Goal: Task Accomplishment & Management: Manage account settings

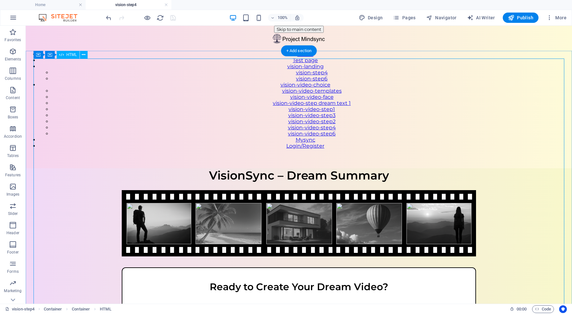
click at [274, 168] on div "VisionSync – Step 4 VisionSync – Dream Summary Ready to Create Your Dream Video…" at bounding box center [299, 275] width 546 height 214
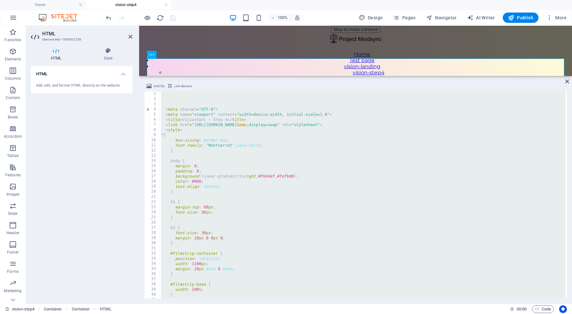
click at [174, 111] on div "< meta charset = "UTF-8" > < meta name = "viewport" content = "width=device-wid…" at bounding box center [458, 199] width 596 height 216
type textarea "<meta charset="UTF-8">"
click at [14, 19] on icon "button" at bounding box center [13, 18] width 8 height 8
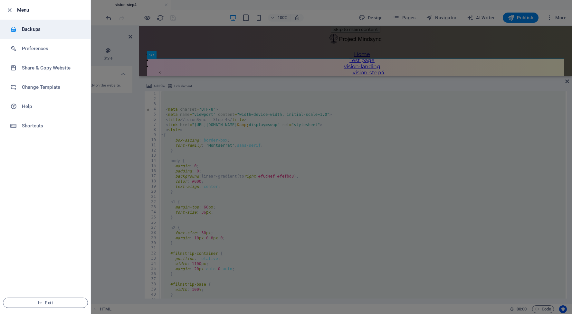
click at [47, 32] on h6 "Backups" at bounding box center [52, 29] width 60 height 8
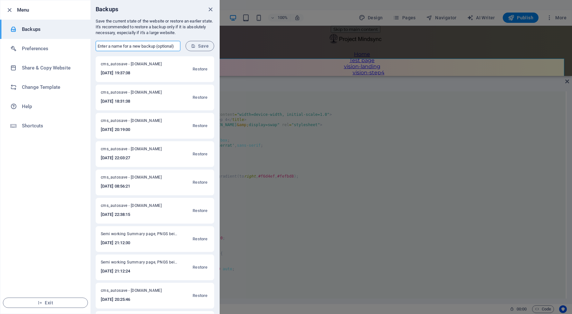
click at [109, 45] on input "text" at bounding box center [138, 46] width 85 height 10
click at [202, 47] on span "Save" at bounding box center [200, 45] width 18 height 5
click at [125, 45] on input "Backup beofre summary update, with progress bar" at bounding box center [138, 46] width 85 height 10
type input "Backup before summary update, with progress bar"
click at [197, 45] on span "Save" at bounding box center [200, 45] width 18 height 5
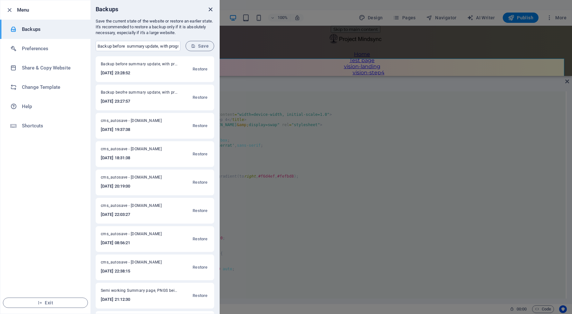
click at [211, 9] on icon "close" at bounding box center [210, 9] width 7 height 7
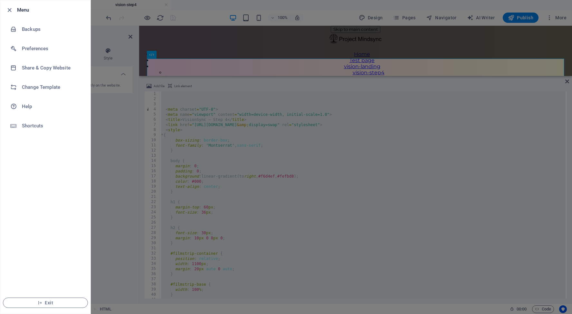
click at [217, 110] on div at bounding box center [286, 157] width 572 height 314
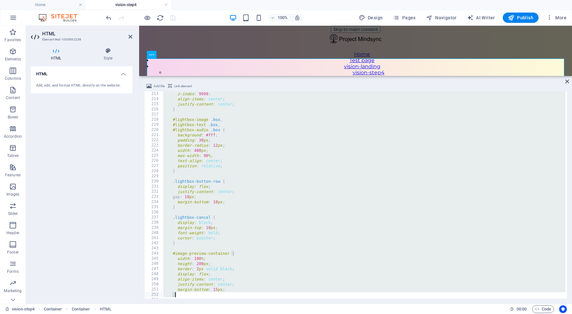
type textarea "width: 100%; margin-top: 10px;"
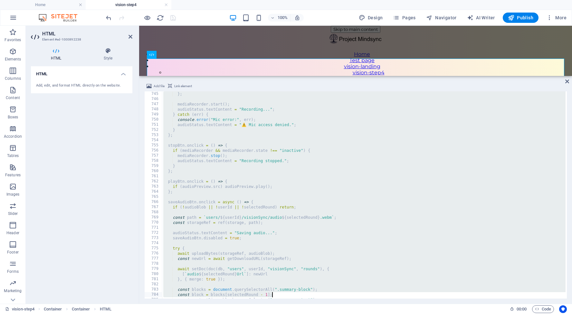
type textarea "saveAudioBtn.disabled = false; }"
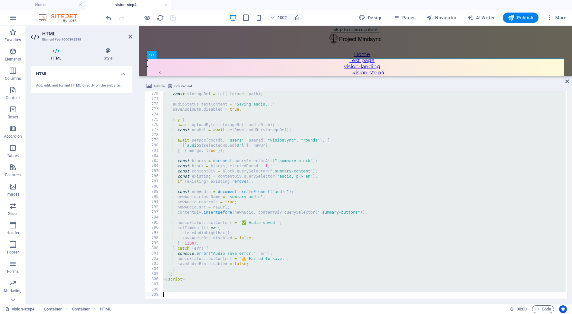
drag, startPoint x: 165, startPoint y: 95, endPoint x: 281, endPoint y: 317, distance: 250.3
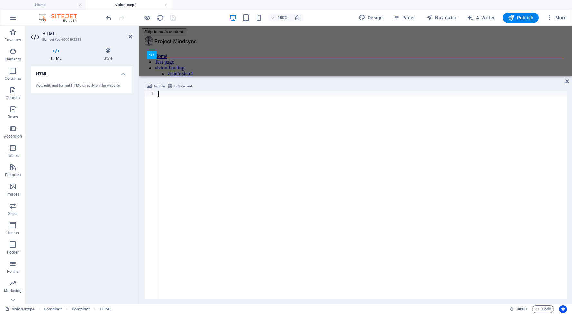
scroll to position [3963, 0]
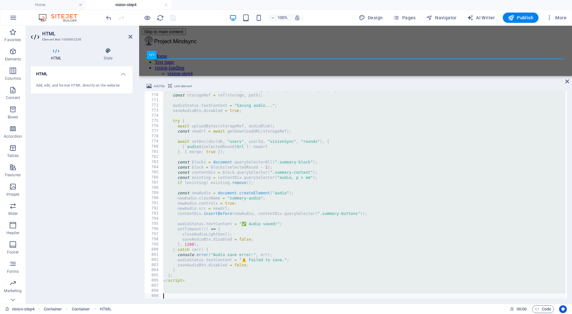
click at [385, 177] on div "const path = ` users/ ${ userId } /visionSync/audio ${ selectedRound } .webm ` …" at bounding box center [460, 196] width 596 height 216
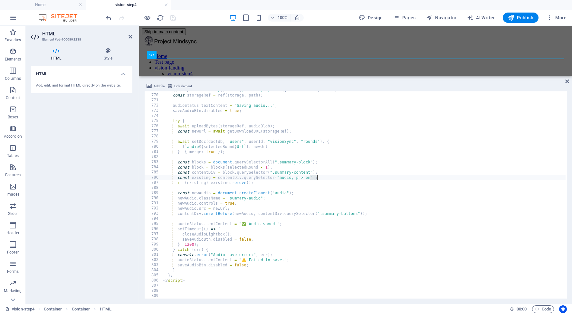
click at [385, 177] on div "const path = ` users/ ${ userId } /visionSync/audio ${ selectedRound } .webm ` …" at bounding box center [460, 196] width 596 height 216
click at [299, 163] on div "const path = ` users/ ${ userId } /visionSync/audio ${ selectedRound } .webm ` …" at bounding box center [460, 196] width 596 height 216
type textarea "const blocks = document.querySelectorAll(".summary-block");"
click at [130, 37] on icon at bounding box center [131, 36] width 4 height 5
